Goal: Information Seeking & Learning: Learn about a topic

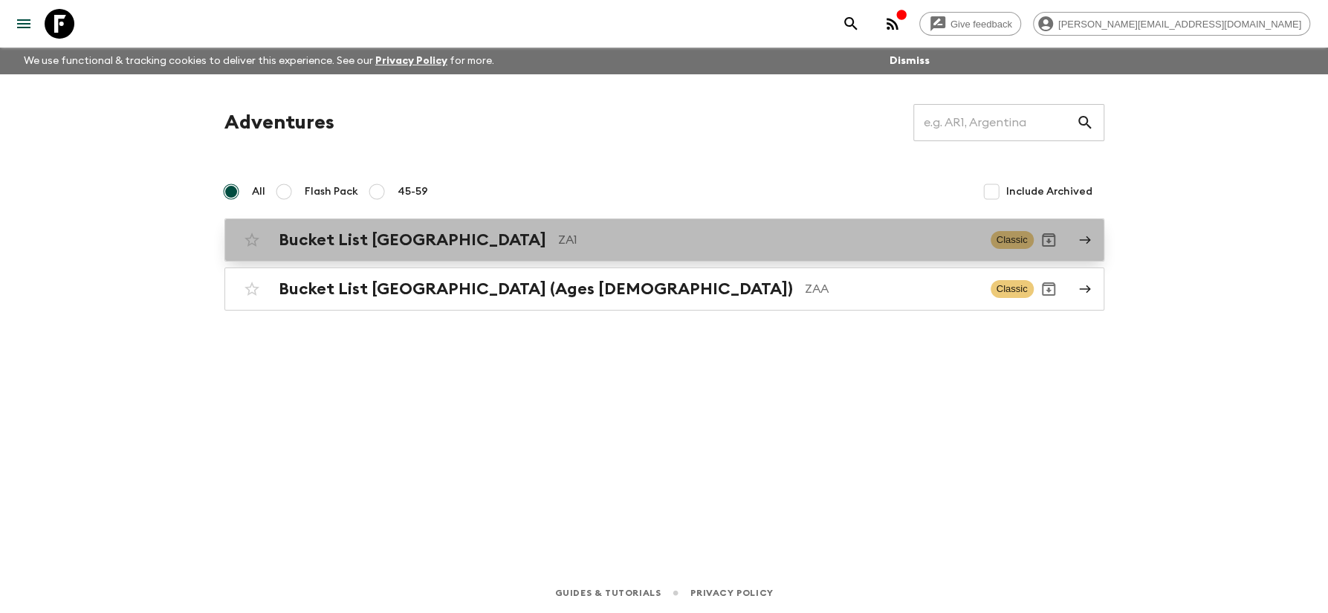
click at [344, 245] on h2 "Bucket List [GEOGRAPHIC_DATA]" at bounding box center [413, 239] width 268 height 19
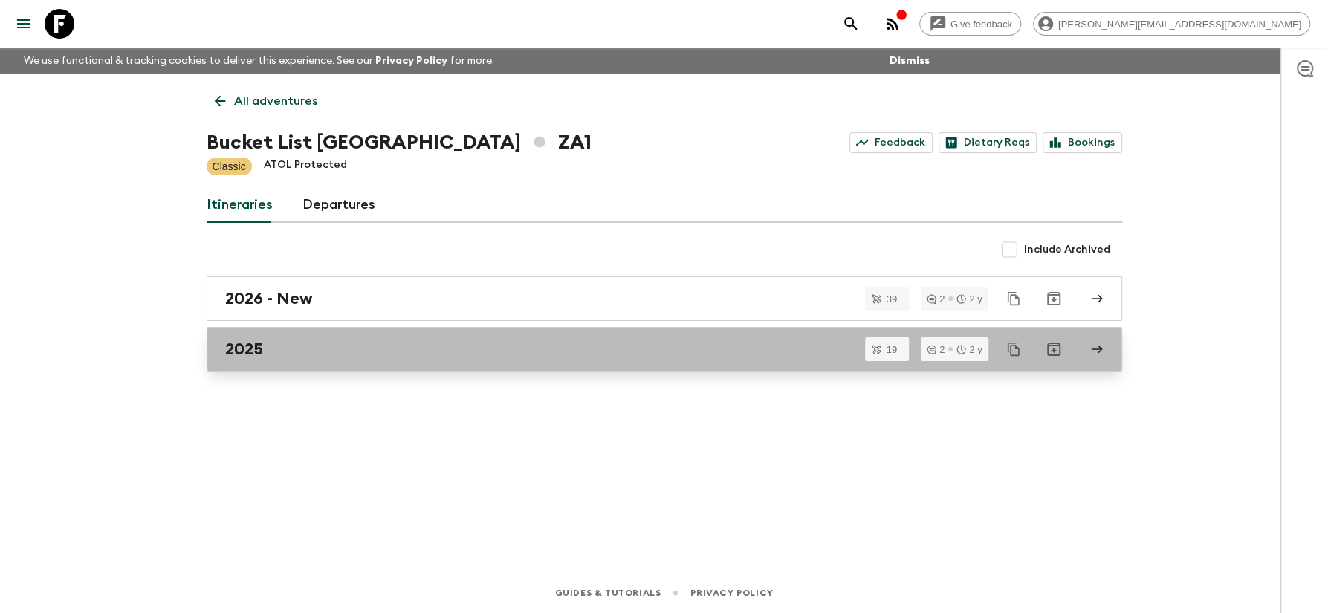
click at [268, 342] on div "2025" at bounding box center [650, 349] width 850 height 19
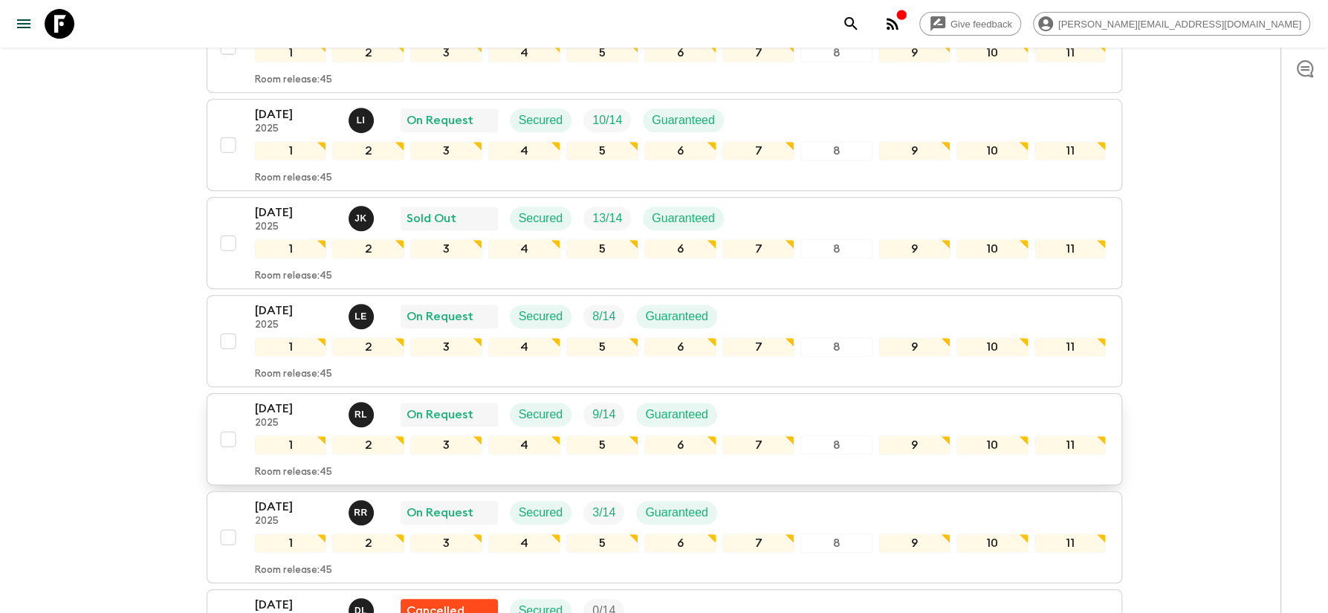
scroll to position [478, 0]
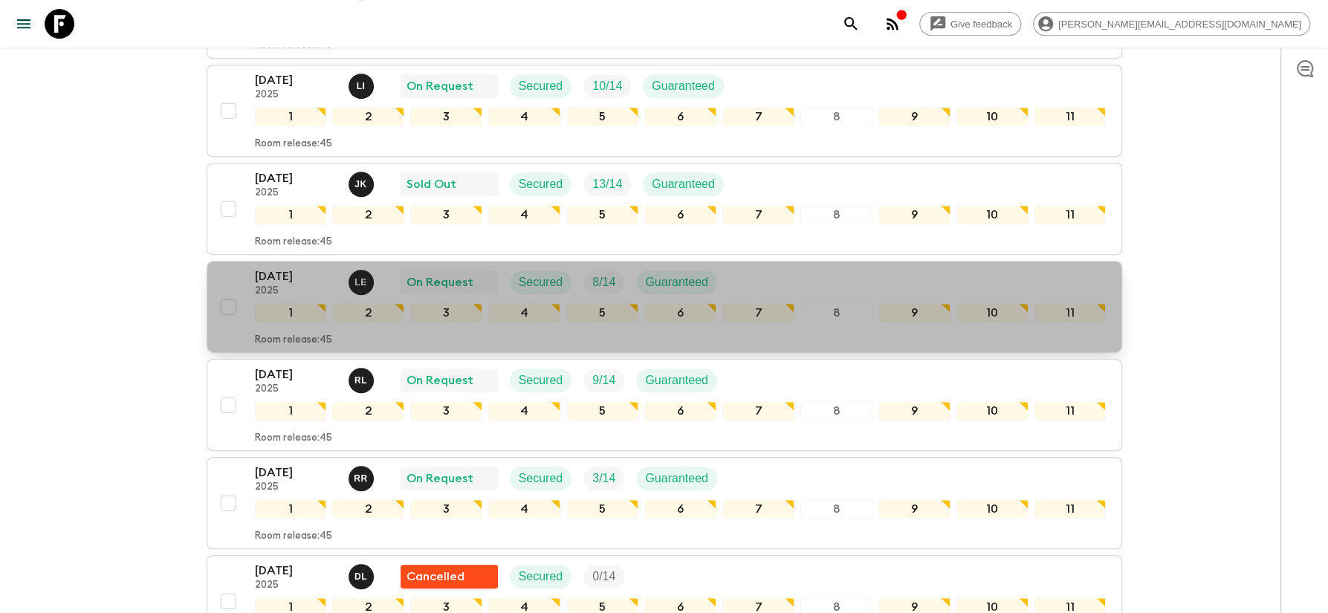
click at [258, 268] on p "[DATE]" at bounding box center [296, 277] width 82 height 18
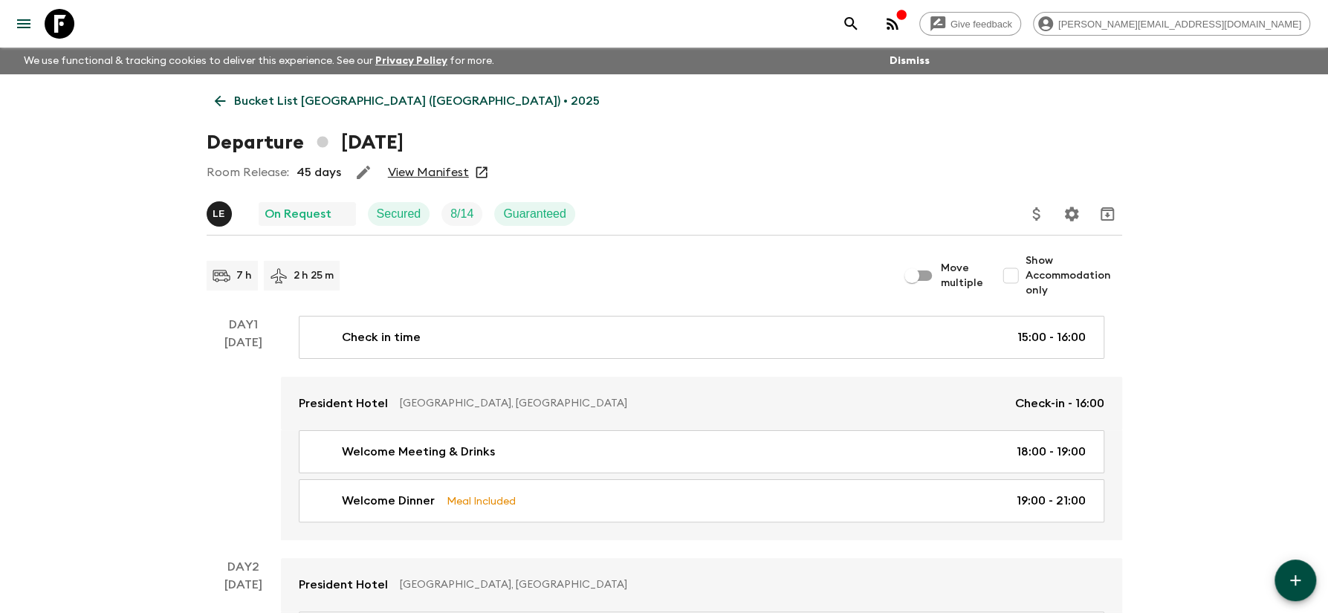
click at [408, 171] on link "View Manifest" at bounding box center [428, 172] width 81 height 15
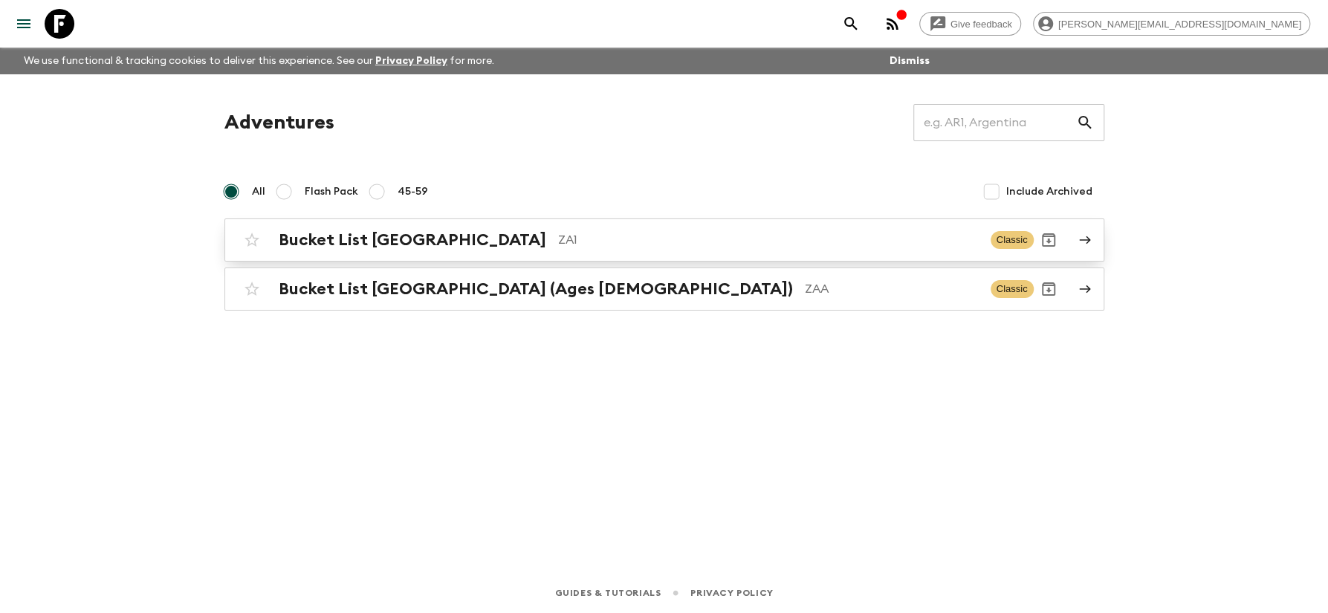
click at [341, 239] on h2 "Bucket List [GEOGRAPHIC_DATA]" at bounding box center [413, 239] width 268 height 19
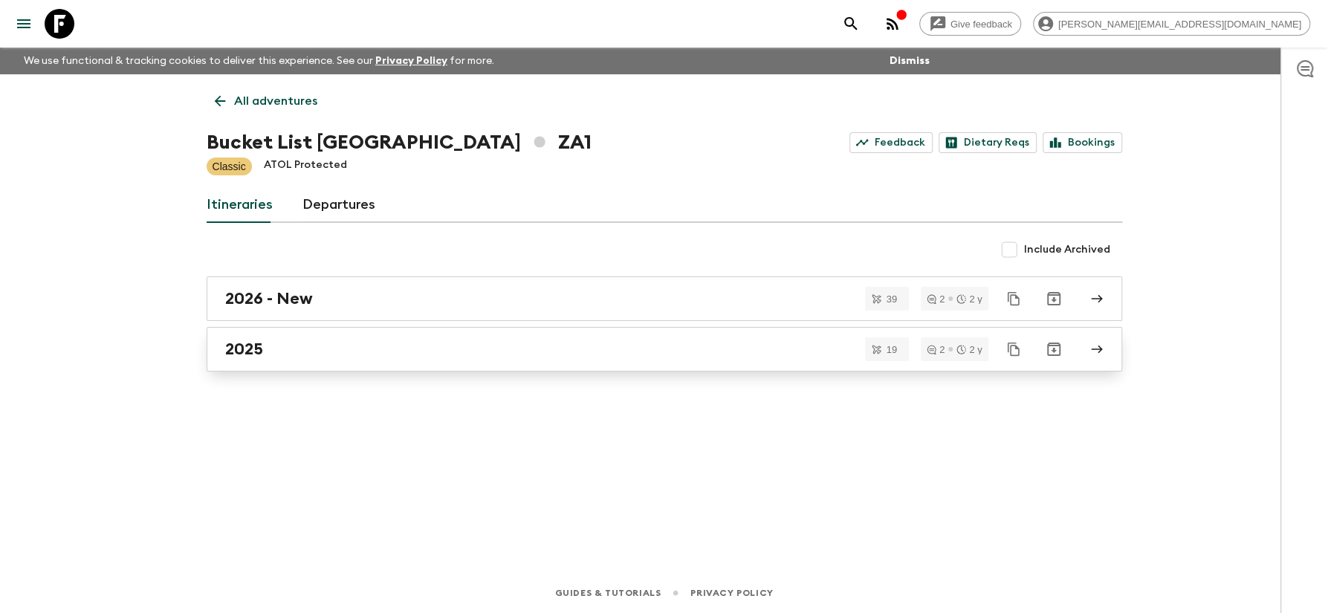
click at [268, 342] on div "2025" at bounding box center [650, 349] width 850 height 19
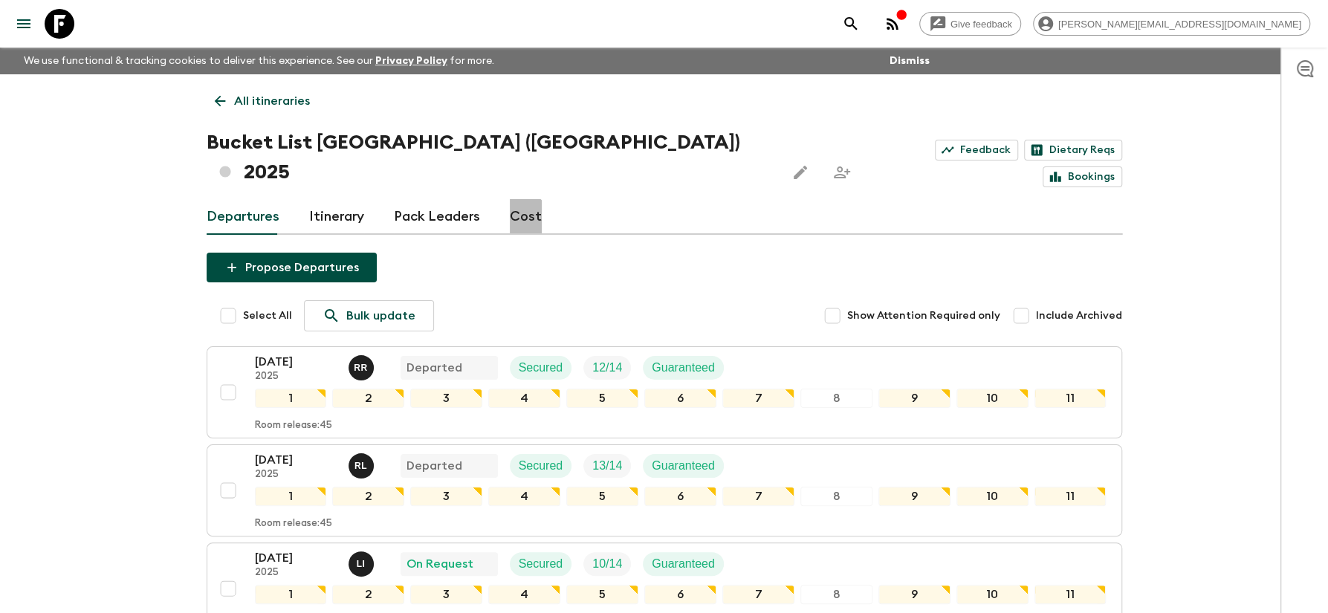
click at [511, 199] on link "Cost" at bounding box center [526, 217] width 32 height 36
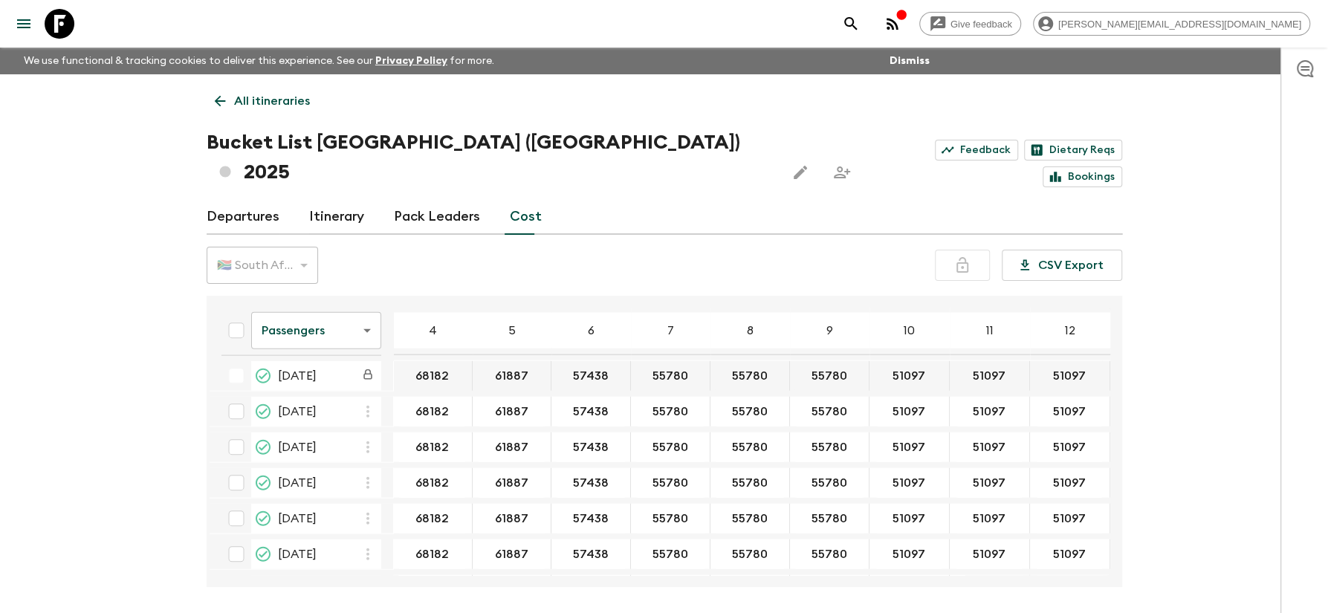
scroll to position [2539, 0]
click at [364, 305] on body "Give feedback jenine@newfrontierstours.co.za We use functional & tracking cooki…" at bounding box center [664, 334] width 1328 height 669
click at [299, 384] on li "Mandatory" at bounding box center [315, 385] width 130 height 24
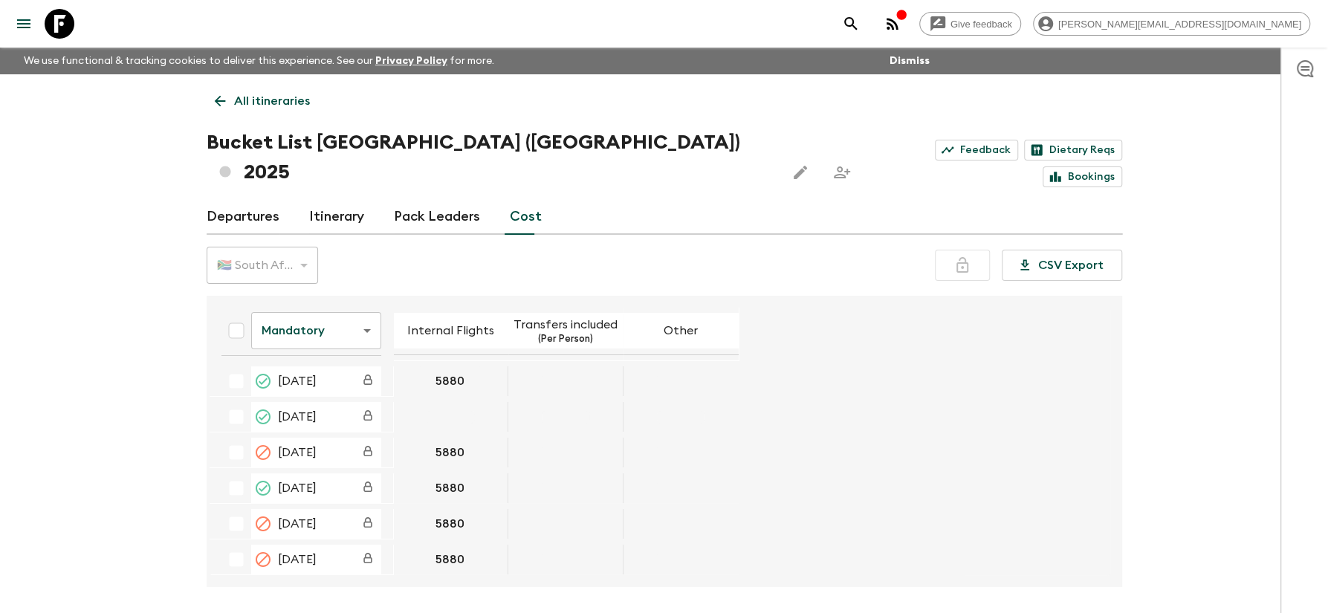
click at [358, 304] on body "Give feedback jenine@newfrontierstours.co.za We use functional & tracking cooki…" at bounding box center [664, 334] width 1328 height 669
click at [293, 363] on li "Extras" at bounding box center [315, 361] width 130 height 24
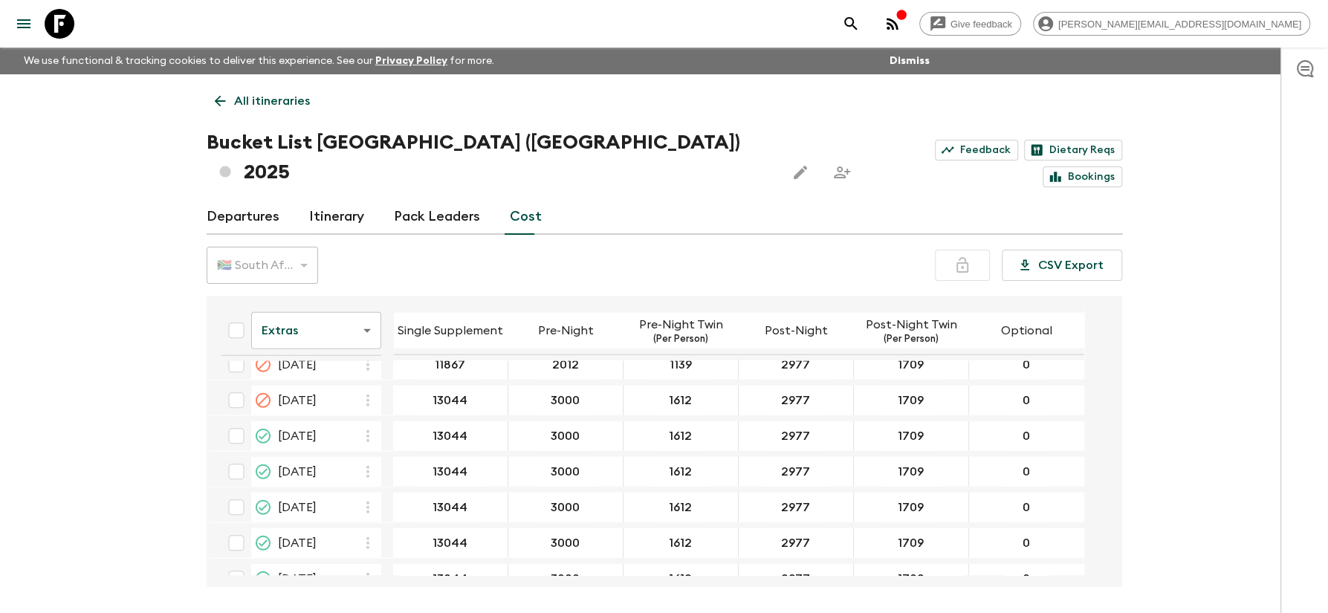
scroll to position [2539, 0]
